Goal: Check status: Check status

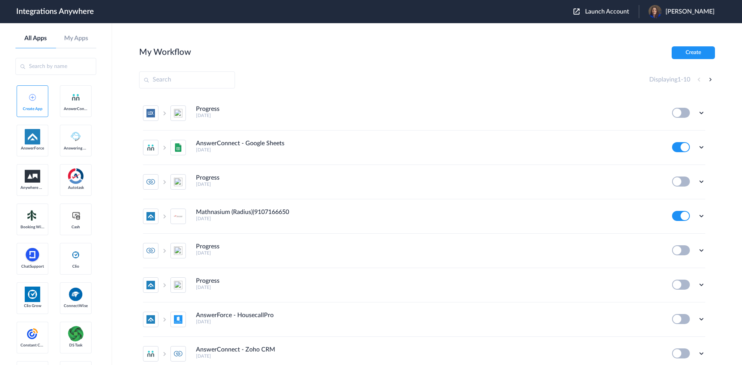
click at [608, 12] on span "Launch Account" at bounding box center [607, 11] width 44 height 6
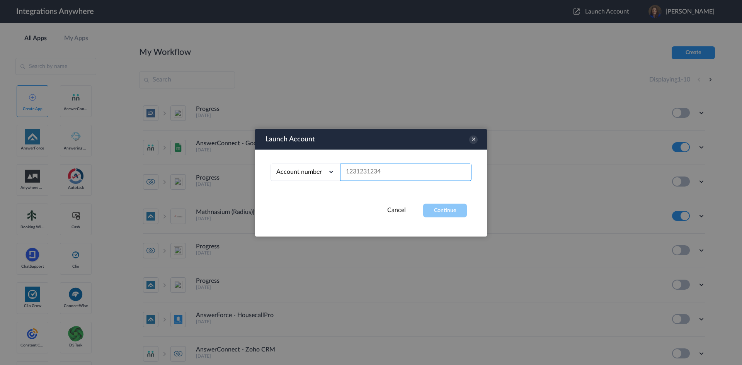
paste input "9802433579"
click at [445, 211] on button "Continue" at bounding box center [445, 211] width 44 height 14
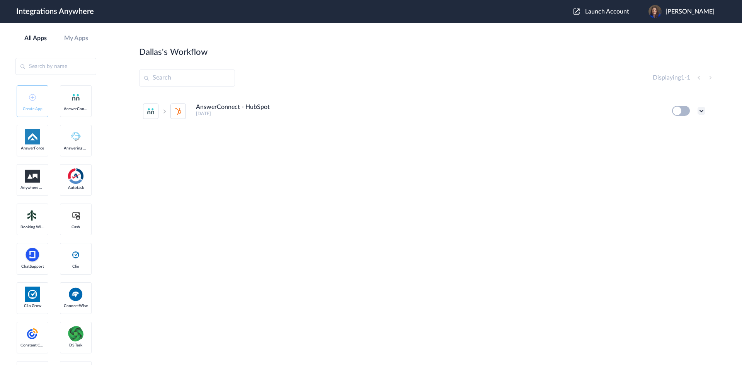
click at [705, 110] on icon at bounding box center [701, 111] width 8 height 8
click at [690, 141] on link "Task history" at bounding box center [679, 142] width 37 height 5
click at [683, 112] on button at bounding box center [681, 111] width 18 height 10
click at [687, 112] on button at bounding box center [681, 111] width 18 height 10
click at [701, 110] on icon at bounding box center [701, 111] width 8 height 8
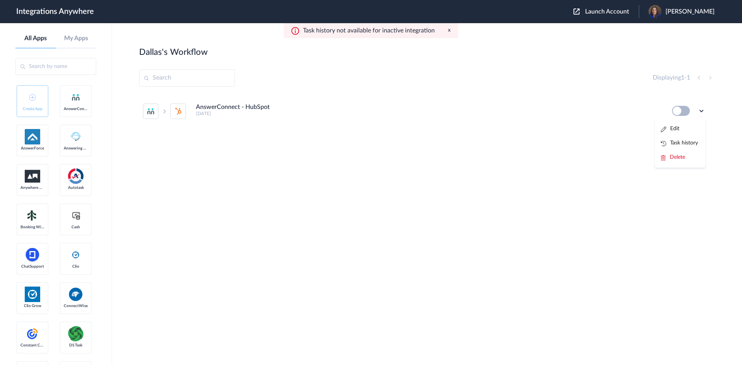
click at [450, 30] on button "x" at bounding box center [449, 30] width 3 height 7
click at [683, 109] on button at bounding box center [681, 111] width 18 height 10
drag, startPoint x: 679, startPoint y: 109, endPoint x: 693, endPoint y: 109, distance: 13.9
click at [693, 109] on div "Edit Task history Delete" at bounding box center [688, 111] width 33 height 10
click at [686, 111] on button at bounding box center [681, 111] width 18 height 10
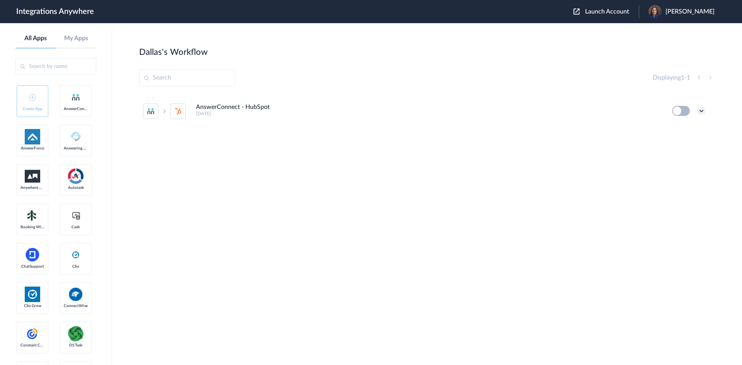
click at [700, 112] on icon at bounding box center [701, 111] width 8 height 8
click at [689, 143] on link "Task history" at bounding box center [679, 142] width 37 height 5
click at [449, 30] on button "x" at bounding box center [449, 30] width 3 height 7
click at [602, 13] on span "Launch Account" at bounding box center [607, 11] width 44 height 6
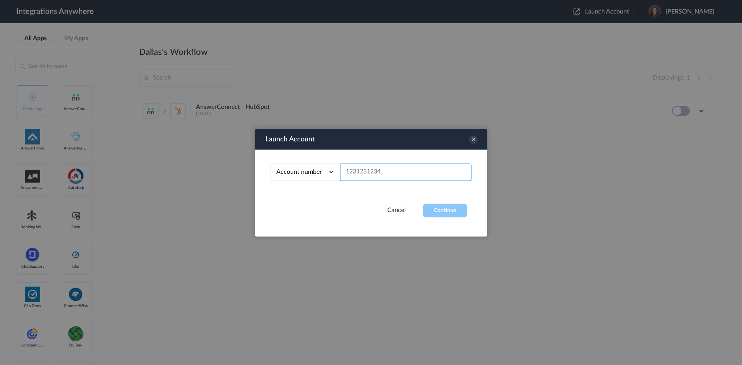
paste input "9802433579"
type input "9802433579"
click at [446, 212] on button "Continue" at bounding box center [445, 211] width 44 height 14
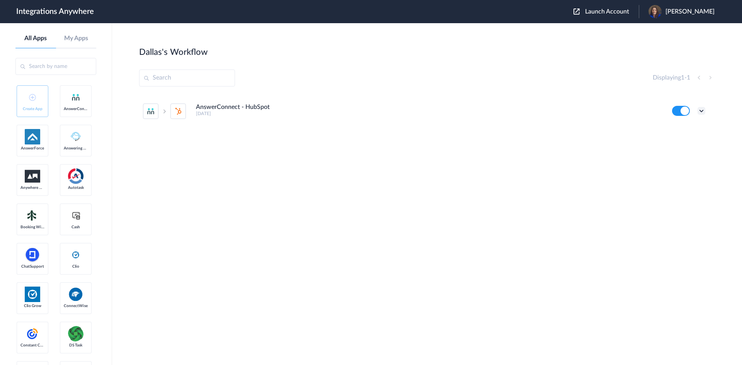
click at [703, 110] on icon at bounding box center [701, 111] width 8 height 8
click at [692, 144] on link "Task history" at bounding box center [679, 142] width 37 height 5
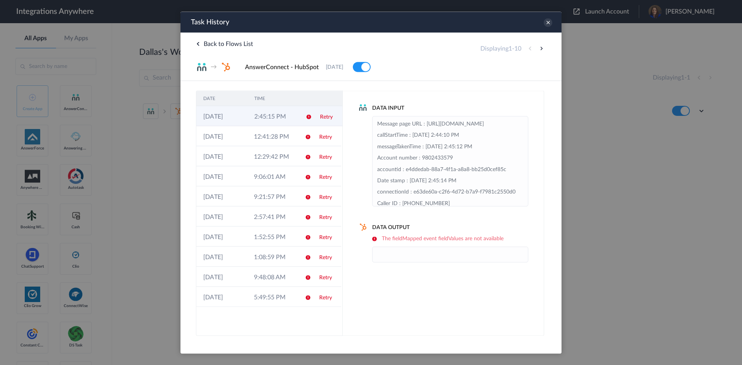
click at [264, 117] on td "2:45:15 PM" at bounding box center [272, 116] width 51 height 20
click at [261, 135] on td "12:41:28 PM" at bounding box center [272, 136] width 51 height 20
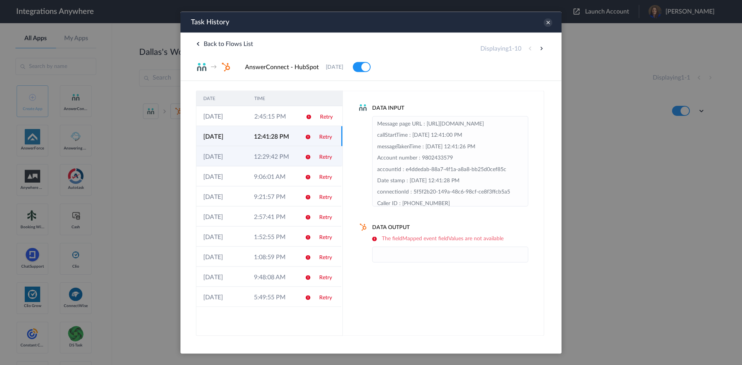
click at [257, 152] on td "12:29:42 PM" at bounding box center [272, 156] width 51 height 20
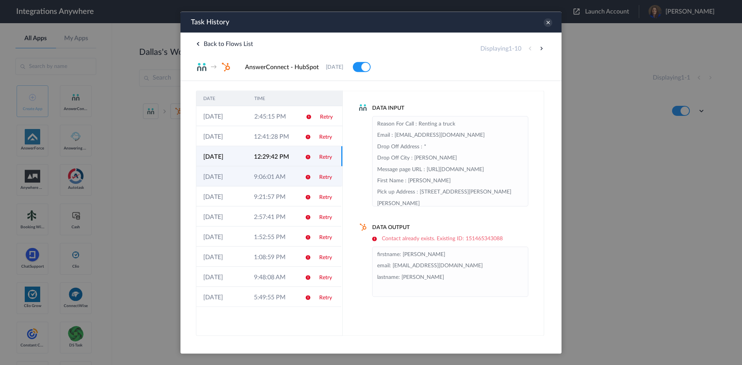
click at [257, 172] on td "9:06:01 AM" at bounding box center [272, 176] width 51 height 20
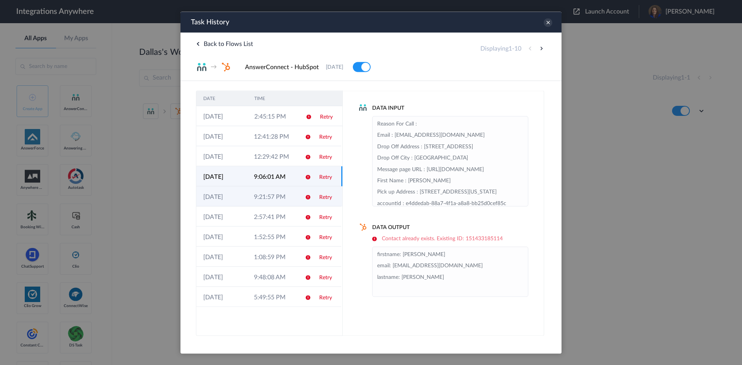
click at [251, 192] on td "9:21:57 PM" at bounding box center [272, 196] width 51 height 20
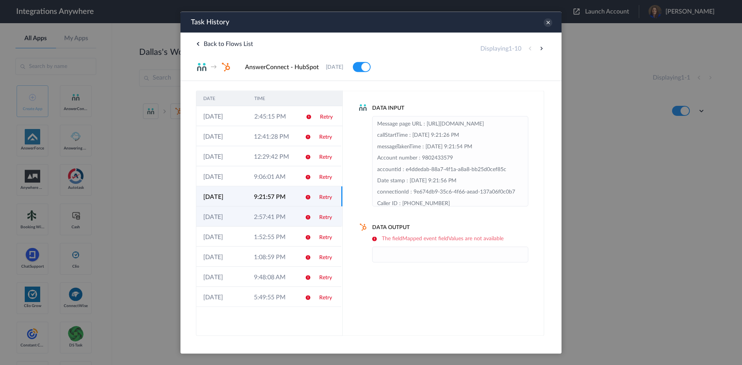
click at [250, 219] on td "2:57:41 PM" at bounding box center [272, 216] width 51 height 20
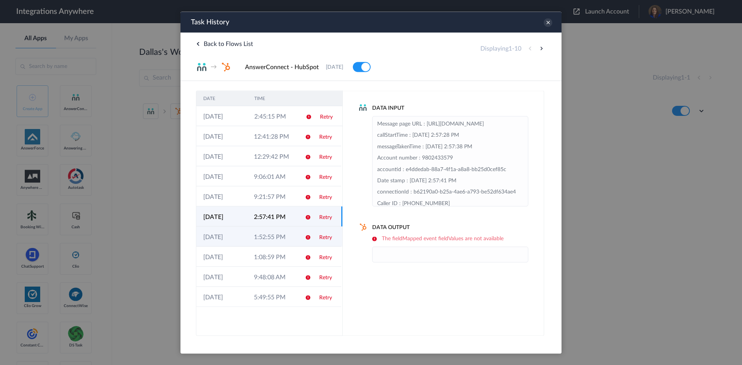
drag, startPoint x: 243, startPoint y: 239, endPoint x: 238, endPoint y: 243, distance: 6.6
click at [242, 239] on td "[DATE]" at bounding box center [221, 236] width 51 height 20
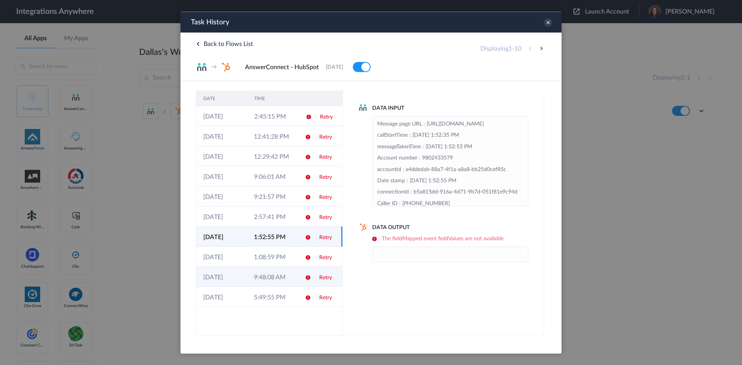
click at [238, 273] on td "[DATE]" at bounding box center [221, 277] width 51 height 20
